Goal: Communication & Community: Participate in discussion

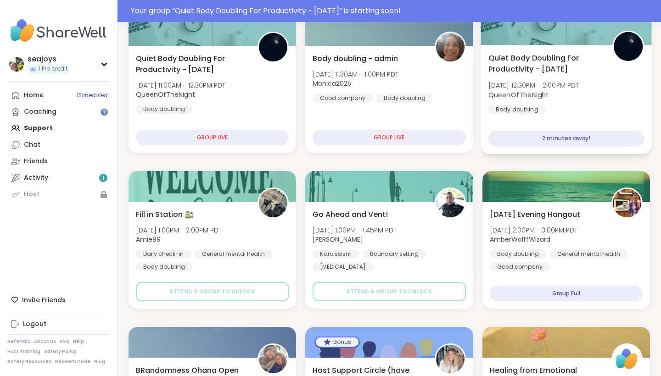
click at [566, 76] on div "Quiet Body Doubling For Productivity - [DATE] [DATE] 12:30PM - 2:00PM PDT Queen…" at bounding box center [566, 83] width 156 height 62
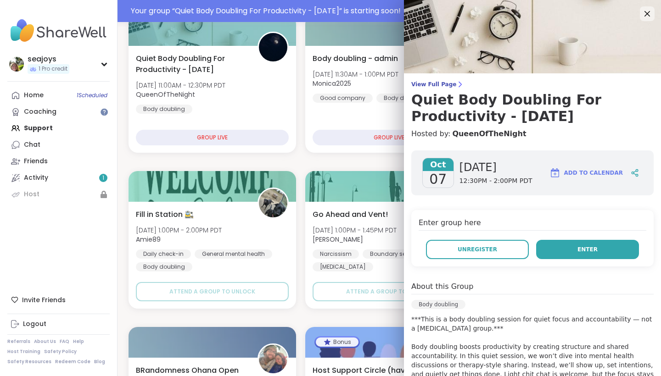
click at [602, 254] on button "Enter" at bounding box center [587, 249] width 103 height 19
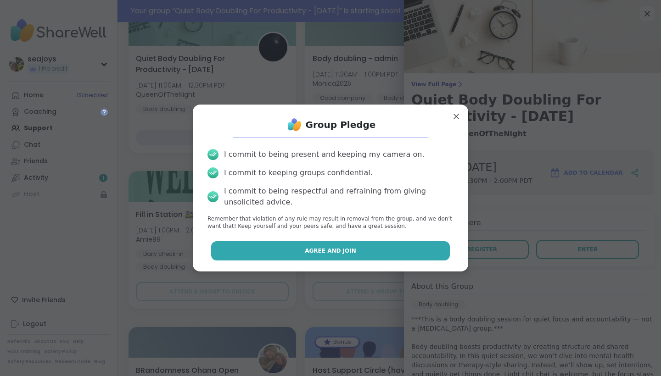
click at [430, 252] on button "Agree and Join" at bounding box center [330, 250] width 239 height 19
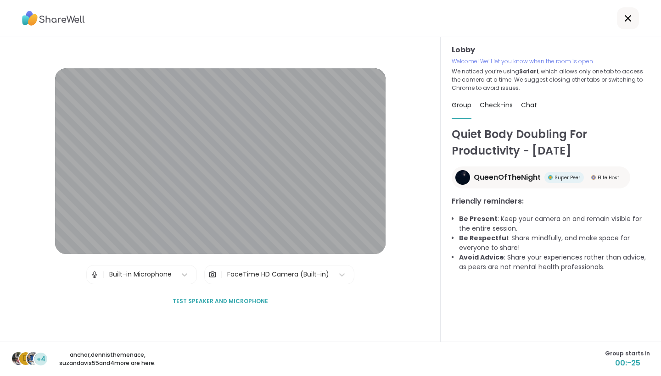
click at [245, 301] on span "Test speaker and microphone" at bounding box center [220, 301] width 95 height 8
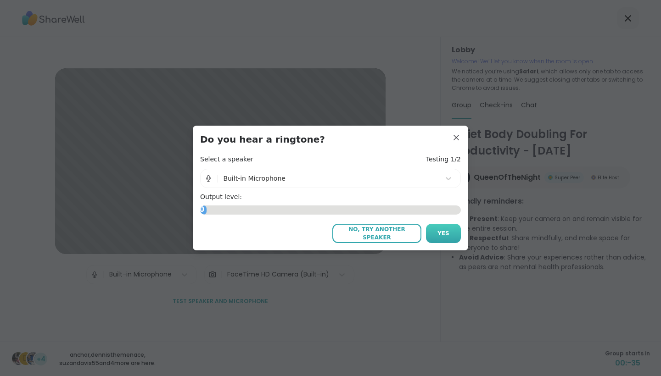
click at [455, 232] on button "Yes" at bounding box center [443, 233] width 35 height 19
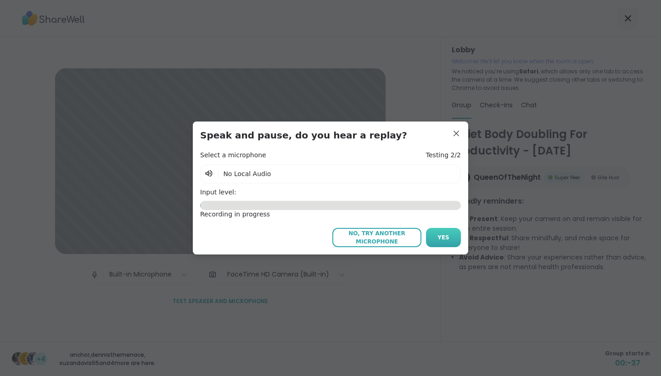
click at [448, 237] on span "Yes" at bounding box center [443, 238] width 12 height 8
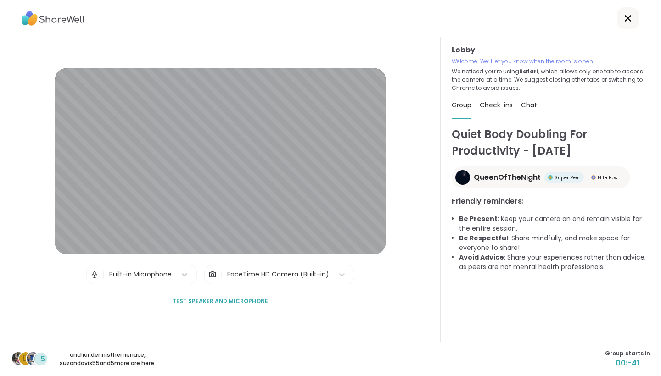
click at [241, 276] on div "FaceTime HD Camera (Built-in)" at bounding box center [278, 275] width 102 height 10
click at [165, 319] on div "Lobby | Built-in Microphone | FaceTime HD Camera (Built-in) Test speaker and mi…" at bounding box center [220, 189] width 441 height 305
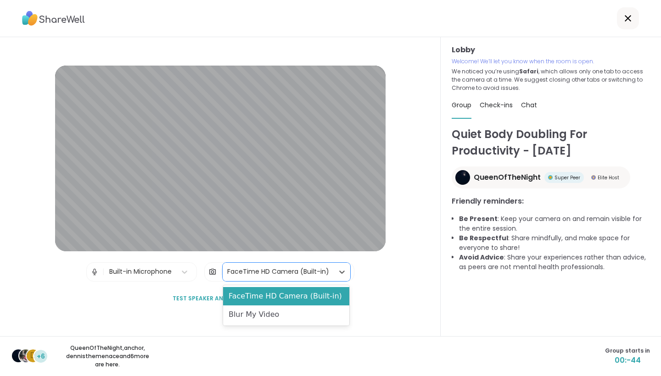
click at [259, 274] on div "FaceTime HD Camera (Built-in)" at bounding box center [278, 272] width 102 height 10
click at [254, 312] on div "Blur My Video" at bounding box center [286, 315] width 126 height 18
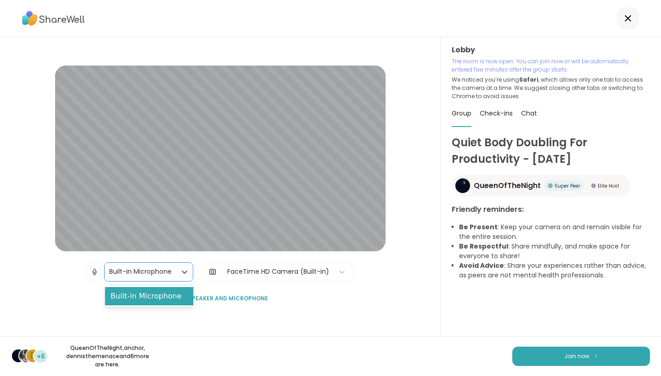
click at [170, 273] on div "Built-in Microphone" at bounding box center [140, 272] width 62 height 10
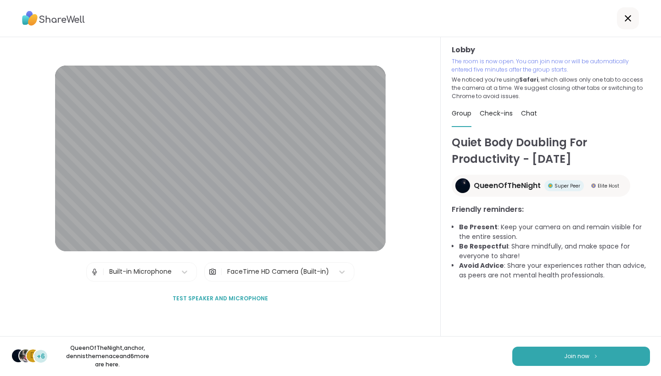
click at [84, 299] on div "Lobby | Built-in Microphone | FaceTime HD Camera (Built-in) Test speaker and mi…" at bounding box center [220, 187] width 330 height 243
click at [538, 358] on button "Join now" at bounding box center [581, 356] width 138 height 19
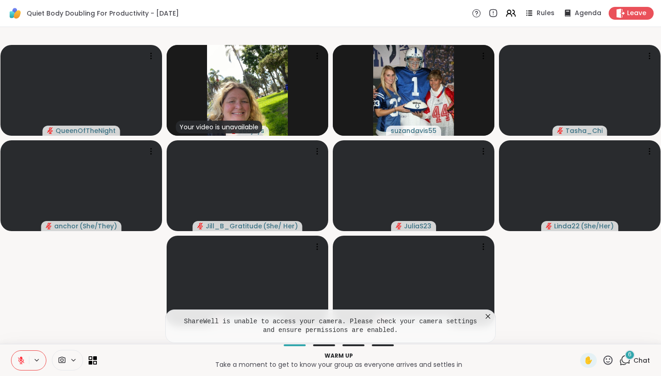
click at [35, 360] on icon at bounding box center [37, 360] width 4 height 2
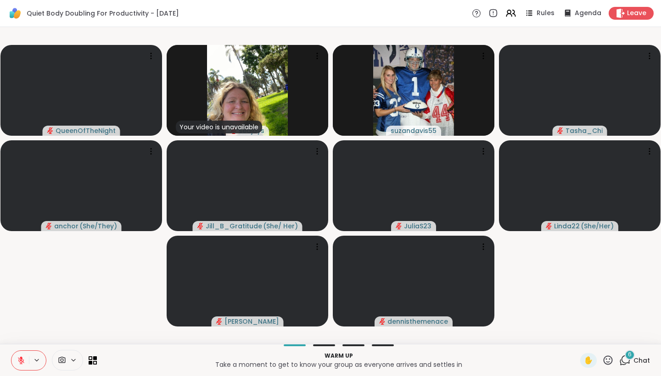
click at [53, 294] on video-player-container "QueenOfTheNight Your video is unavailable seajoys suzandavis55 Tasha_Chi anchor…" at bounding box center [331, 186] width 650 height 310
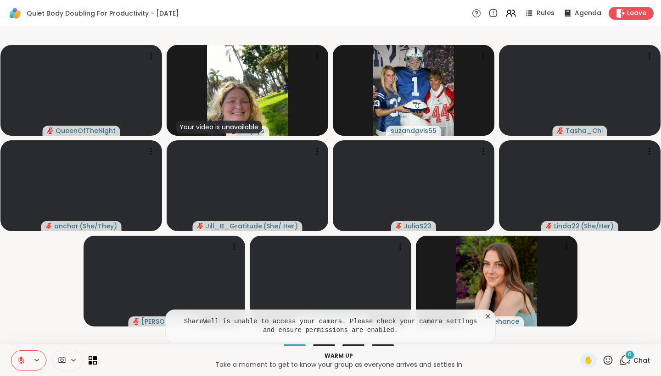
click at [489, 319] on icon at bounding box center [487, 316] width 9 height 9
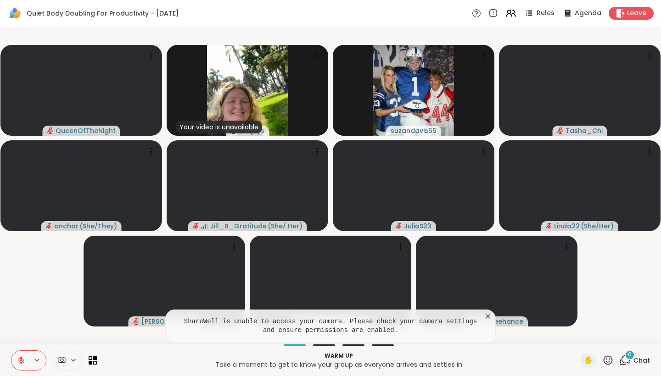
click at [488, 315] on icon at bounding box center [487, 316] width 9 height 9
click at [626, 360] on icon at bounding box center [624, 360] width 11 height 11
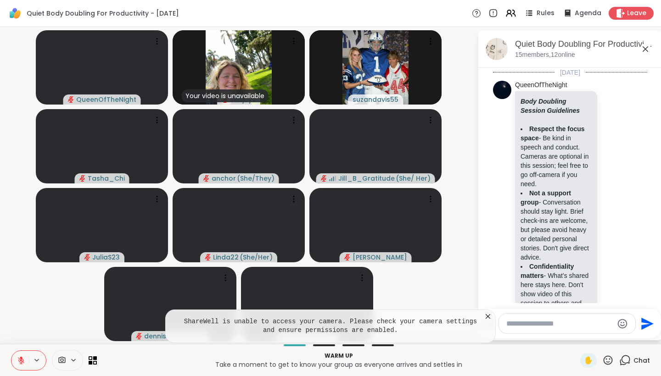
scroll to position [1272, 0]
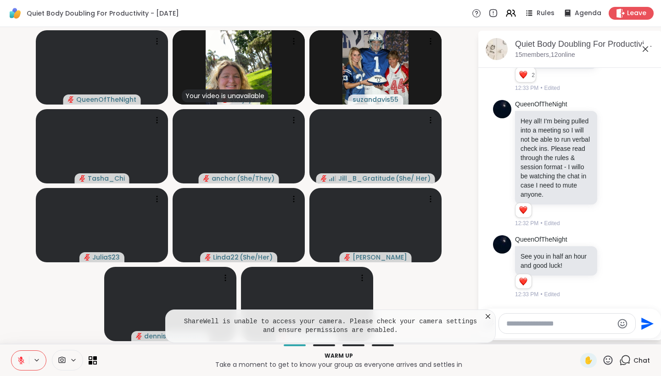
click at [453, 280] on video-player-container "QueenOfTheNight Your video is unavailable seajoys suzandavis55 Tasha_Chi anchor…" at bounding box center [239, 186] width 466 height 310
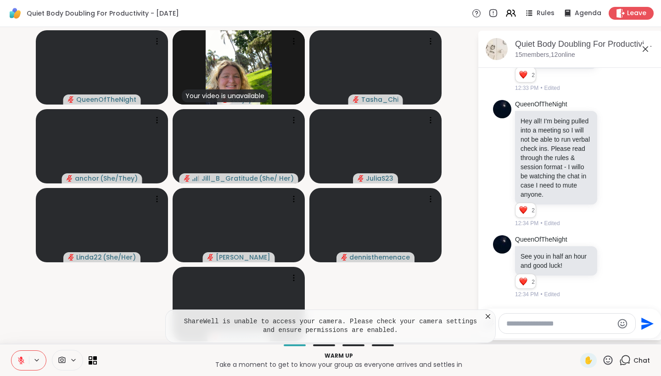
click at [488, 317] on icon at bounding box center [487, 316] width 9 height 9
click at [634, 14] on span "Leave" at bounding box center [637, 14] width 20 height 10
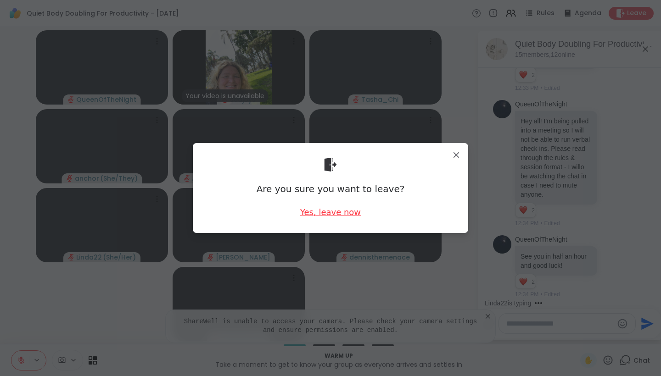
click at [348, 214] on div "Yes, leave now" at bounding box center [330, 212] width 61 height 11
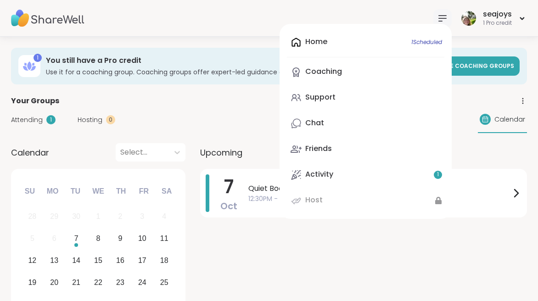
click at [307, 43] on div "Home 1 Scheduled Coaching Support Chat Friends Activity 1 Host" at bounding box center [366, 121] width 172 height 195
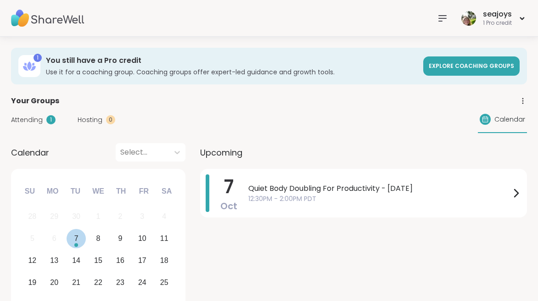
click at [78, 237] on div "7" at bounding box center [76, 238] width 4 height 12
click at [298, 184] on span "Quiet Body Doubling For Productivity - [DATE]" at bounding box center [379, 188] width 262 height 11
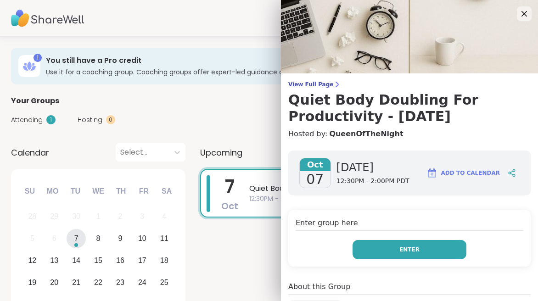
click at [414, 254] on button "Enter" at bounding box center [409, 249] width 114 height 19
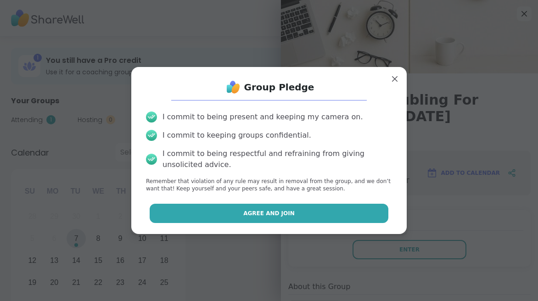
click at [334, 213] on button "Agree and Join" at bounding box center [269, 213] width 239 height 19
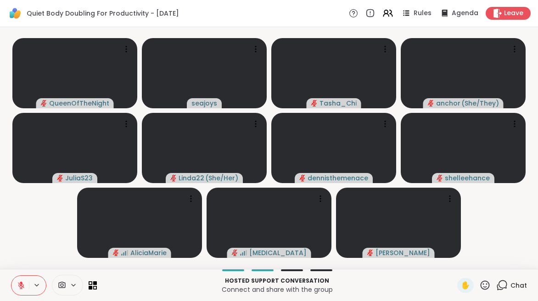
click at [504, 285] on icon at bounding box center [501, 285] width 11 height 11
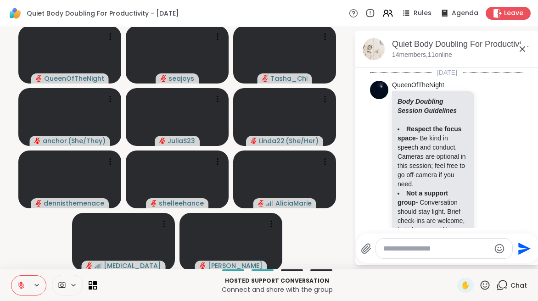
scroll to position [2101, 0]
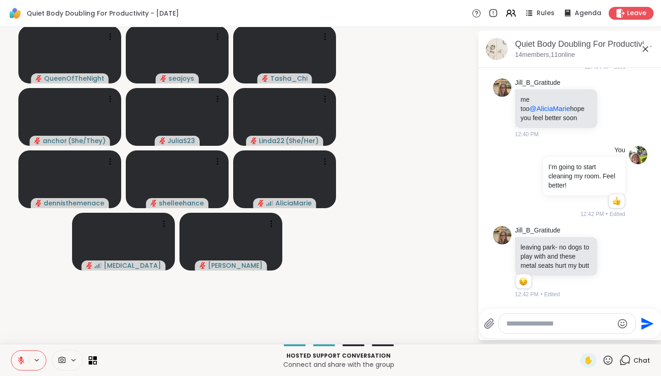
scroll to position [2517, 0]
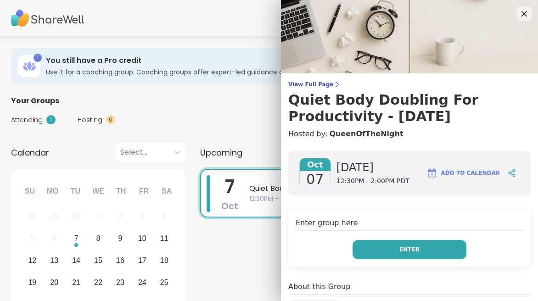
click at [455, 252] on button "Enter" at bounding box center [409, 249] width 114 height 19
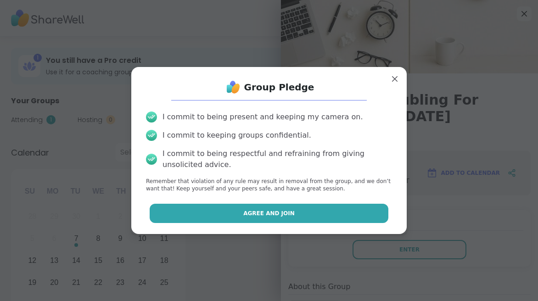
click at [337, 210] on button "Agree and Join" at bounding box center [269, 213] width 239 height 19
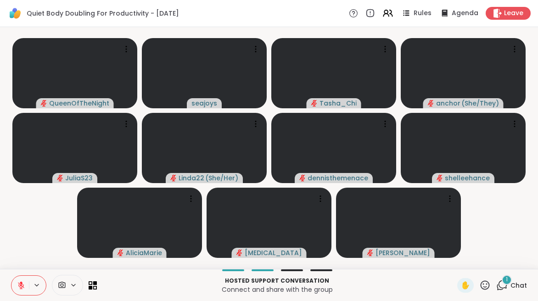
click at [504, 286] on icon at bounding box center [501, 285] width 11 height 11
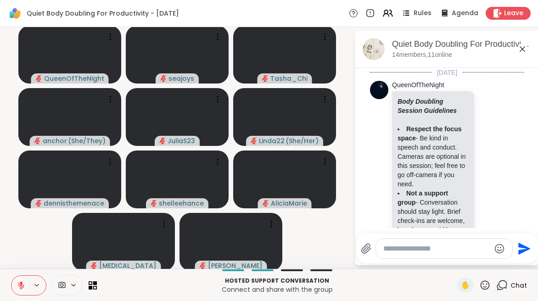
scroll to position [2314, 0]
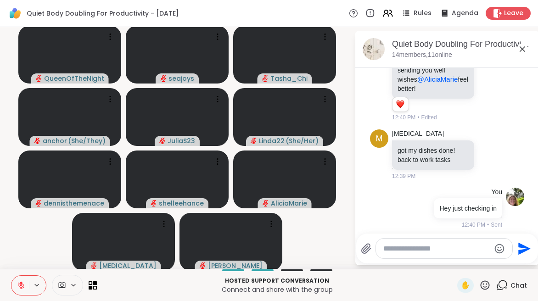
click at [530, 126] on li "M Makena AliciaMarie still feel terrible waiting for my doctor to cal still fee…" at bounding box center [447, 59] width 167 height 134
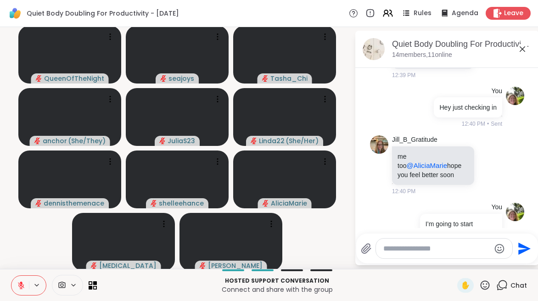
scroll to position [2452, 0]
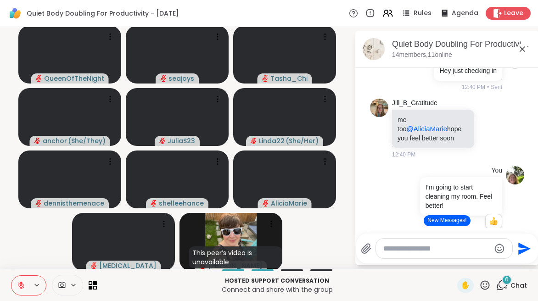
click at [530, 201] on li "You I’m going to start cleaning my room. Feel better! 1 1 12:42 PM • Edited" at bounding box center [447, 202] width 167 height 80
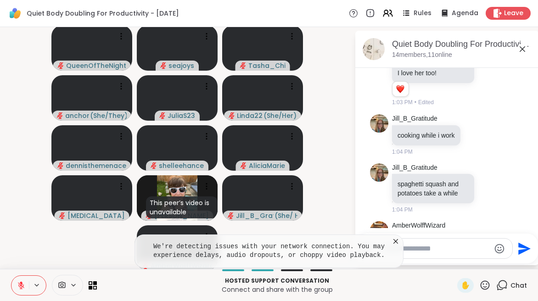
scroll to position [3755, 0]
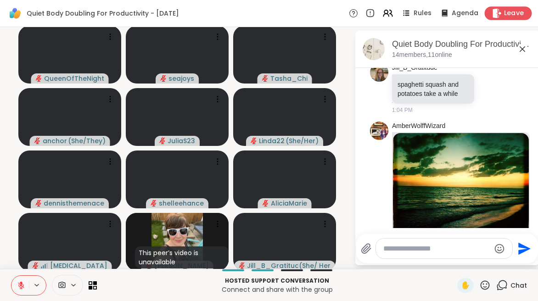
click at [520, 14] on span "Leave" at bounding box center [514, 14] width 20 height 10
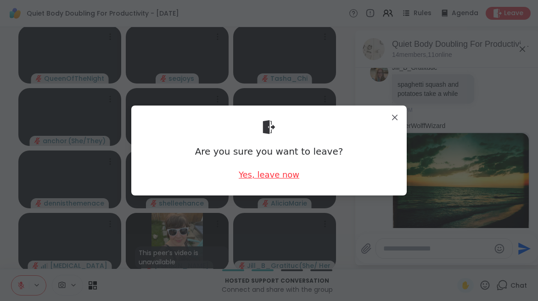
click at [268, 176] on div "Yes, leave now" at bounding box center [269, 174] width 61 height 11
